Goal: Information Seeking & Learning: Understand process/instructions

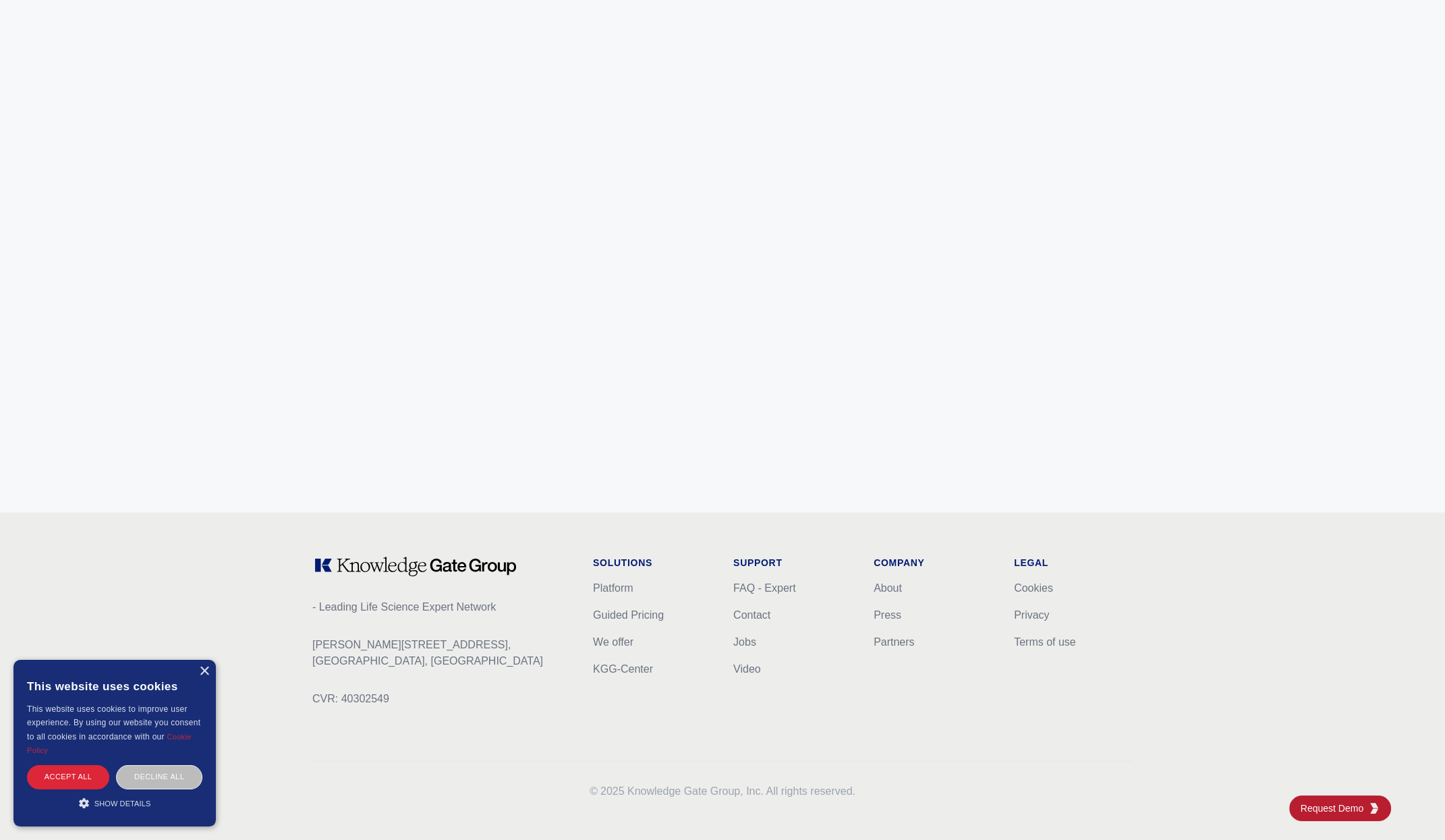
scroll to position [5109, 0]
click at [746, 586] on link "FAQ - Expert" at bounding box center [764, 588] width 62 height 12
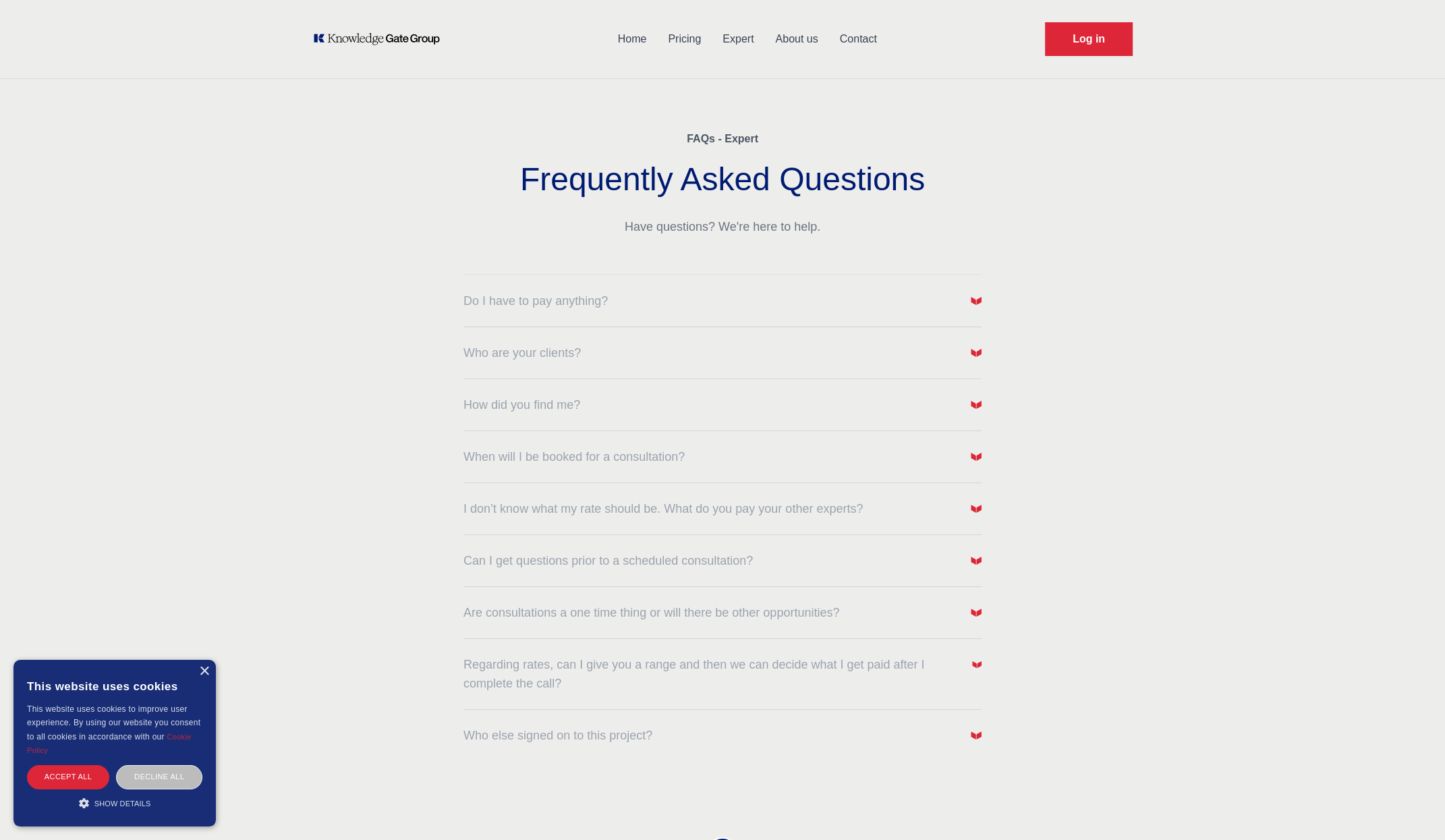
click at [920, 390] on div "How did you find me?" at bounding box center [723, 397] width 518 height 35
click at [921, 399] on button "How did you find me?" at bounding box center [723, 405] width 518 height 19
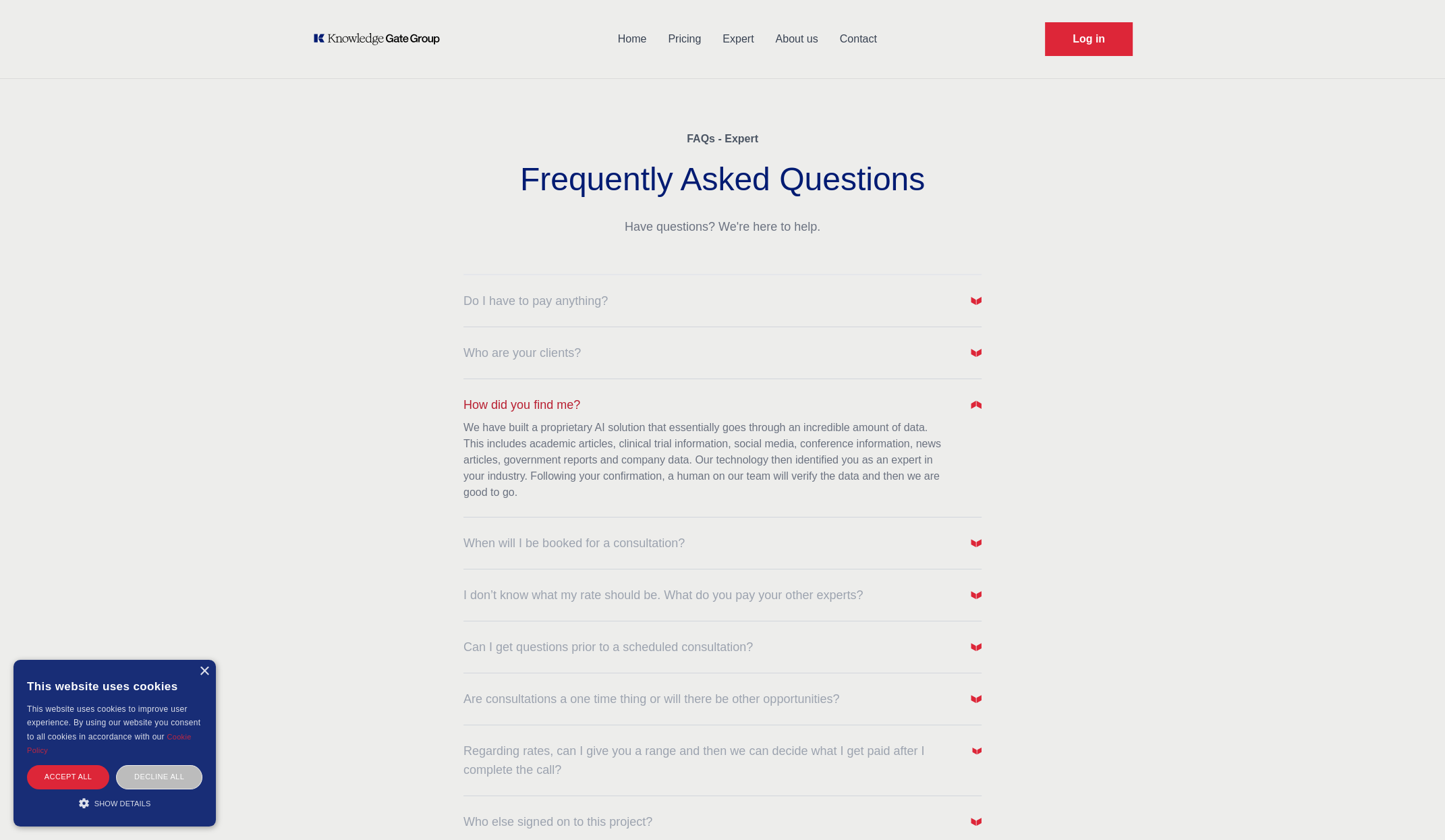
click at [921, 399] on button "How did you find me?" at bounding box center [723, 405] width 518 height 19
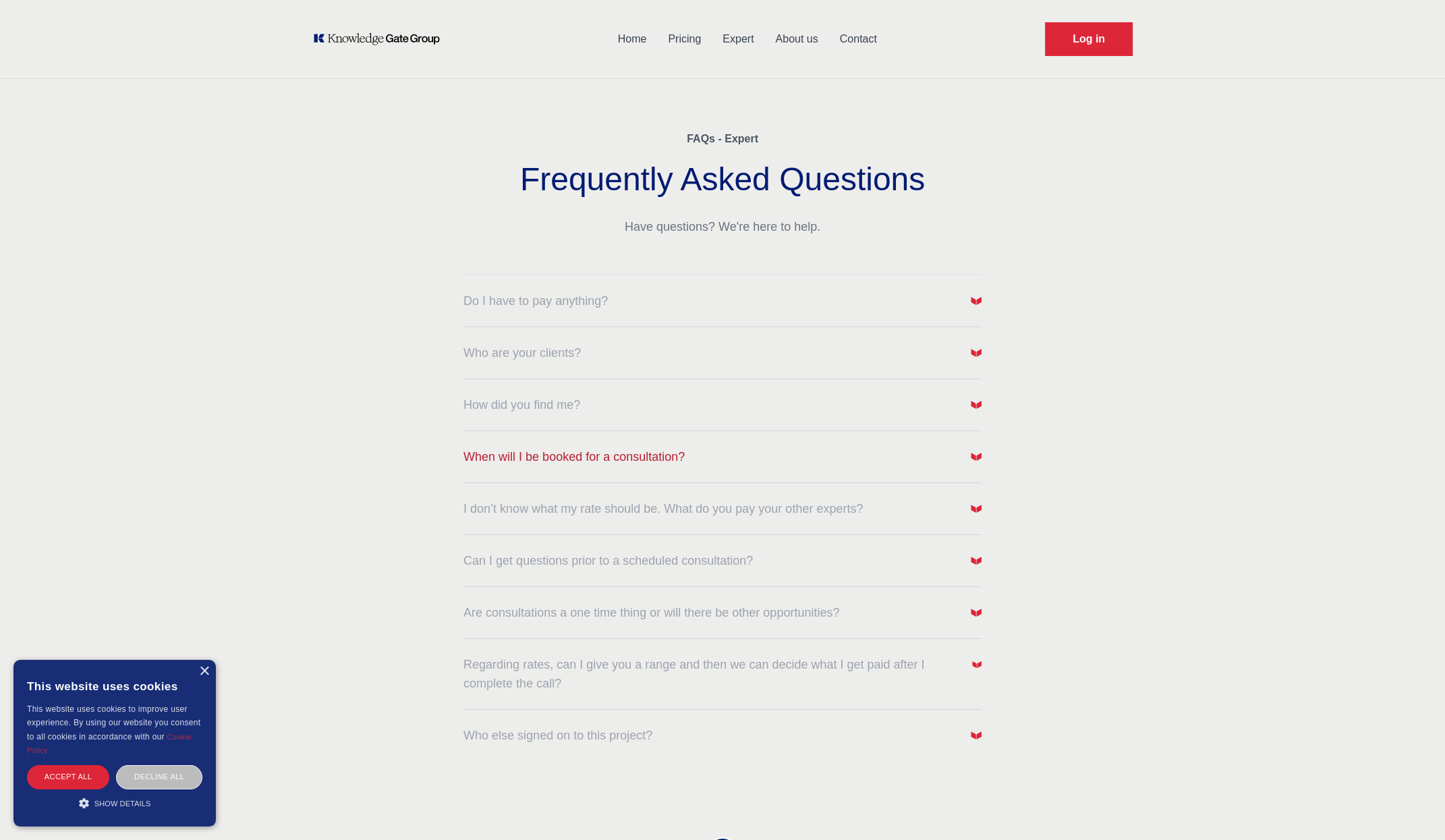
click at [647, 455] on span "When will I be booked for a consultation?" at bounding box center [574, 457] width 222 height 19
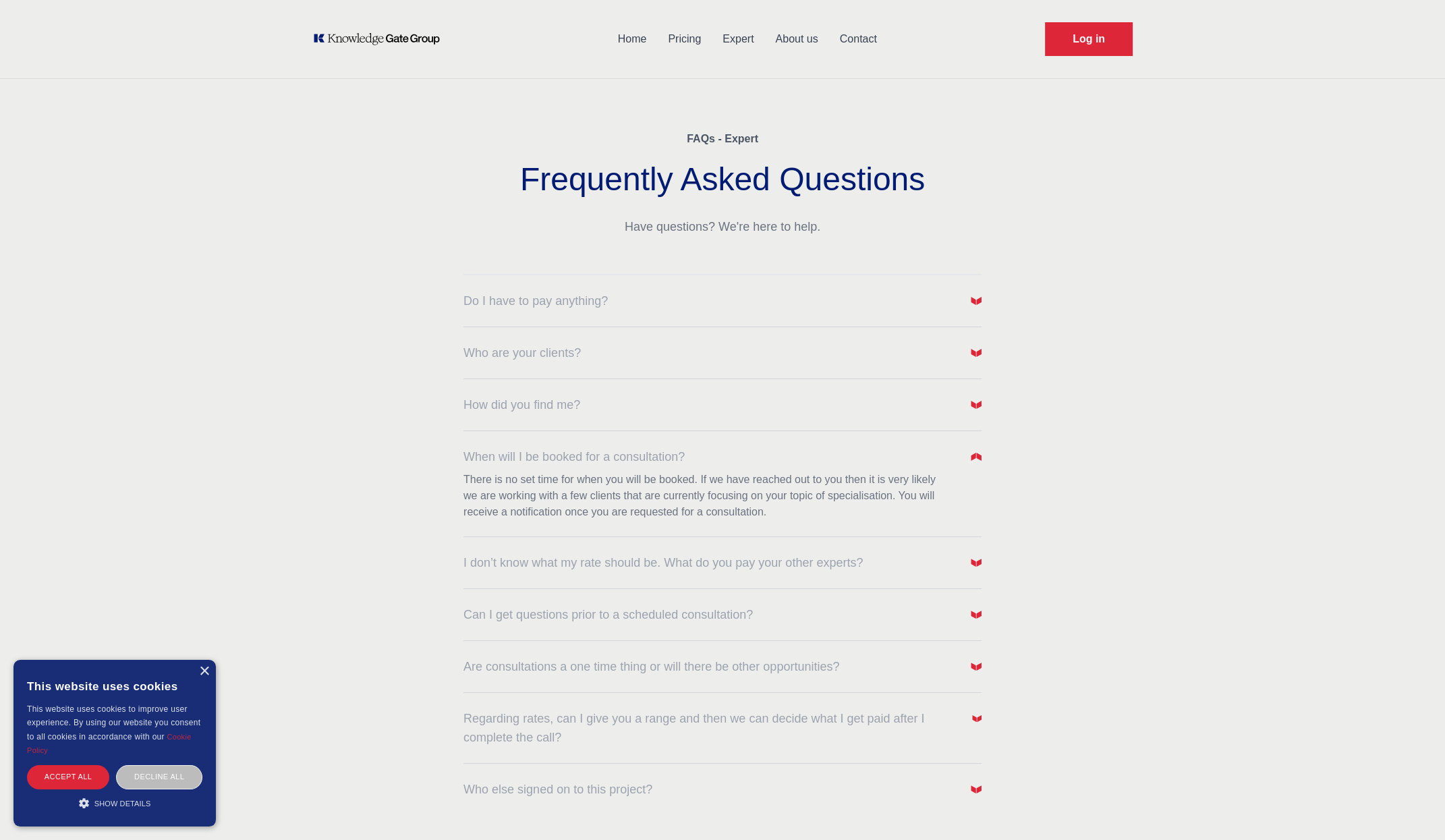
click at [809, 445] on div "When will I be booked for a consultation? There is no set time for when you wil…" at bounding box center [723, 475] width 518 height 89
click at [972, 455] on img "button" at bounding box center [976, 456] width 11 height 11
